Goal: Information Seeking & Learning: Learn about a topic

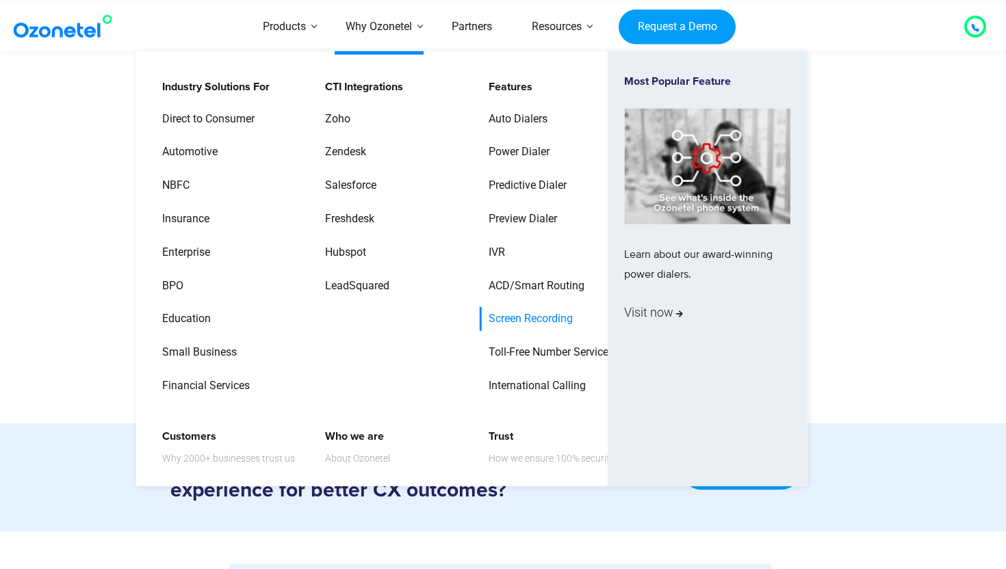
scroll to position [1637, 0]
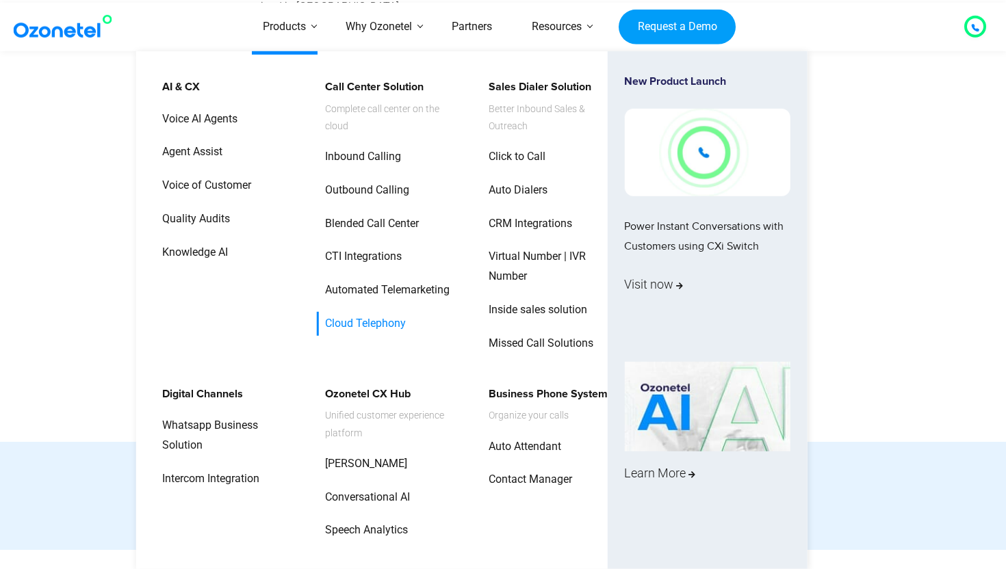
click at [360, 320] on link "Cloud Telephony" at bounding box center [362, 324] width 92 height 24
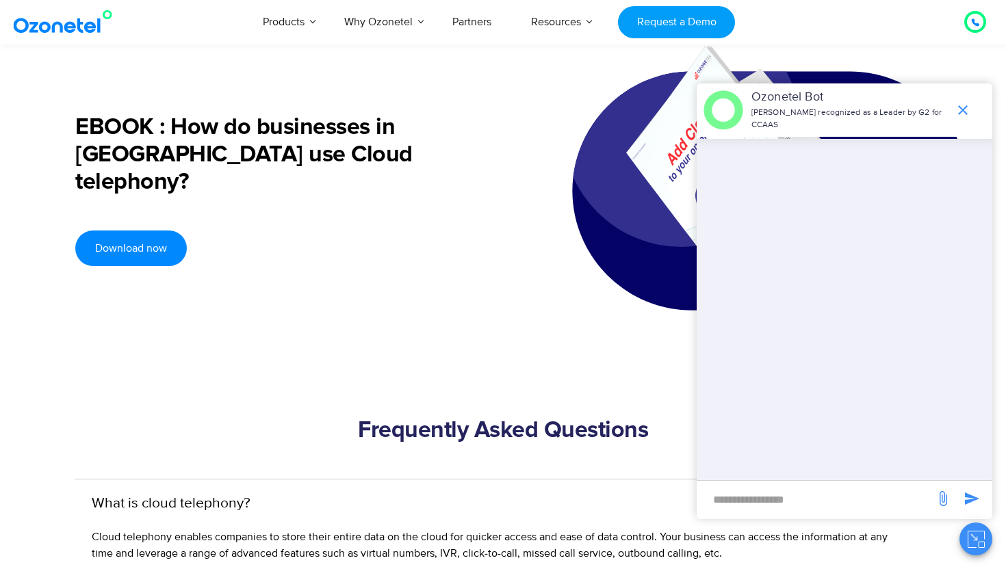
scroll to position [3446, 0]
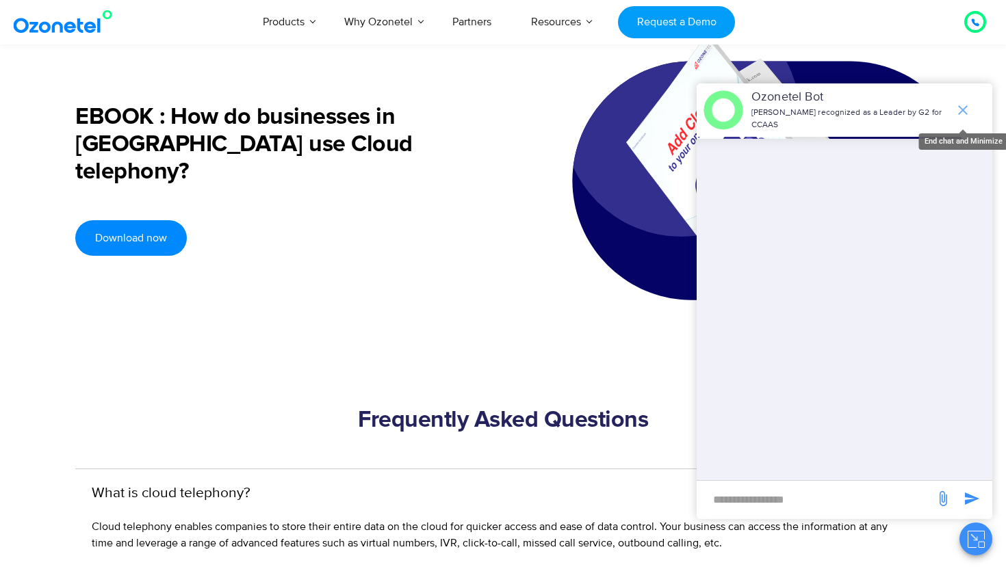
click at [956, 109] on icon "end chat or minimize" at bounding box center [962, 110] width 16 height 16
